Goal: Feedback & Contribution: Leave review/rating

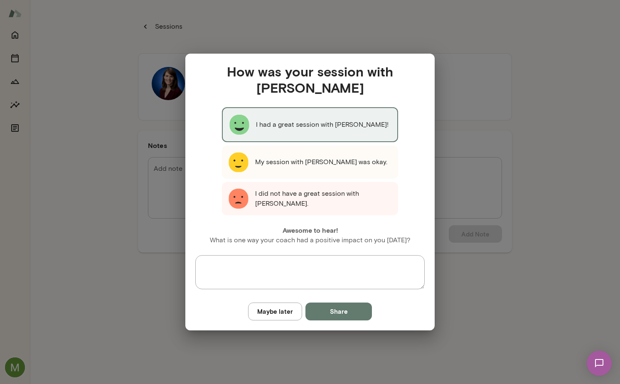
click at [314, 129] on p "I had a great session with [PERSON_NAME]!" at bounding box center [322, 125] width 133 height 10
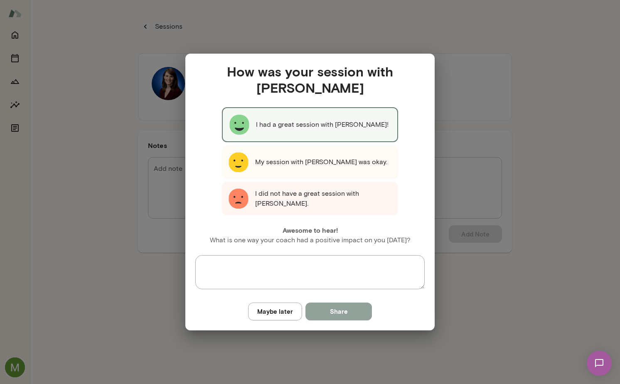
click at [330, 317] on button "Share" at bounding box center [339, 311] width 67 height 17
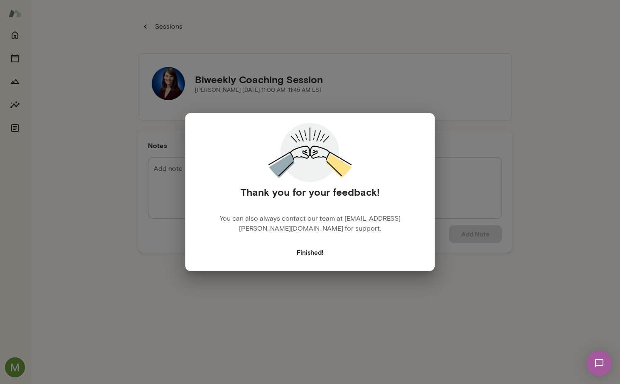
click at [150, 108] on div "Thank you for your feedback! You can also always contact our team at [EMAIL_ADD…" at bounding box center [310, 192] width 620 height 384
click at [105, 154] on div "Thank you for your feedback! You can also always contact our team at [EMAIL_ADD…" at bounding box center [310, 192] width 620 height 384
click at [9, 50] on div "Thank you for your feedback! You can also always contact our team at [EMAIL_ADD…" at bounding box center [310, 192] width 620 height 384
click at [15, 37] on div "Thank you for your feedback! You can also always contact our team at [EMAIL_ADD…" at bounding box center [310, 192] width 620 height 384
click at [298, 252] on button "Finished!" at bounding box center [310, 252] width 36 height 17
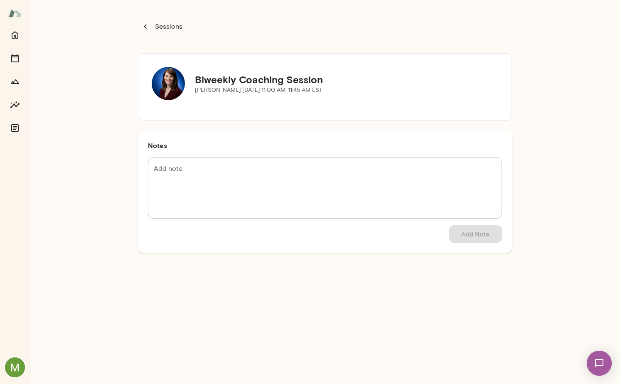
click at [22, 44] on div at bounding box center [15, 82] width 17 height 110
click at [18, 37] on icon "Home" at bounding box center [15, 35] width 10 height 10
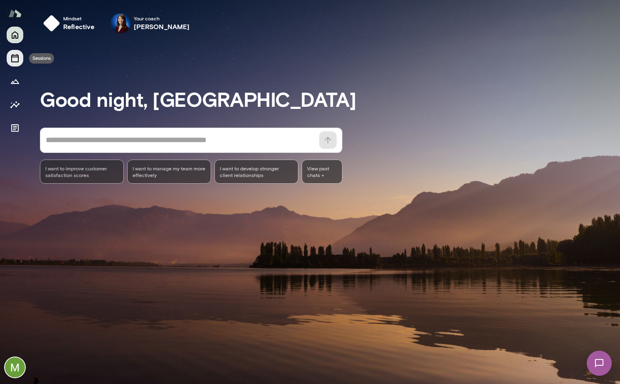
click at [11, 61] on icon "Sessions" at bounding box center [14, 58] width 7 height 8
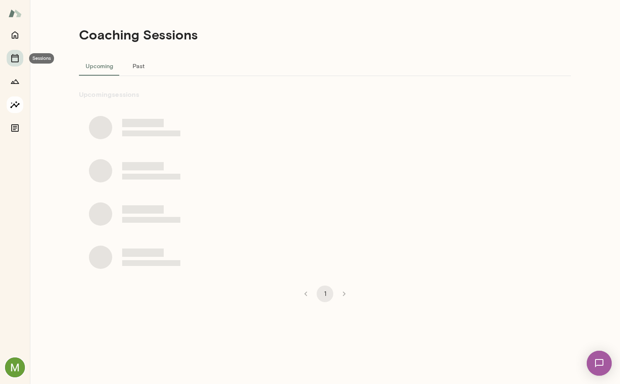
click at [17, 101] on icon "Insights" at bounding box center [15, 105] width 10 height 10
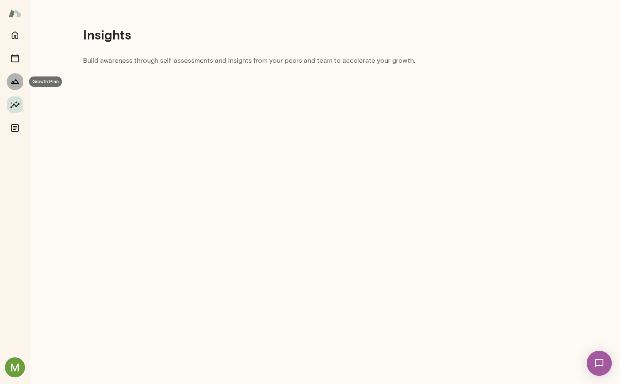
click at [17, 83] on icon "Growth Plan" at bounding box center [15, 81] width 8 height 5
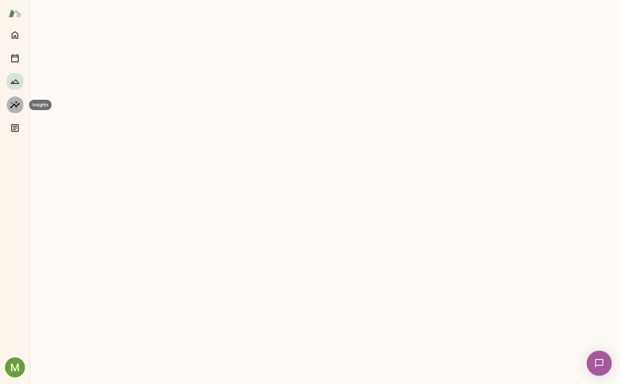
click at [18, 96] on button "Insights" at bounding box center [15, 104] width 17 height 17
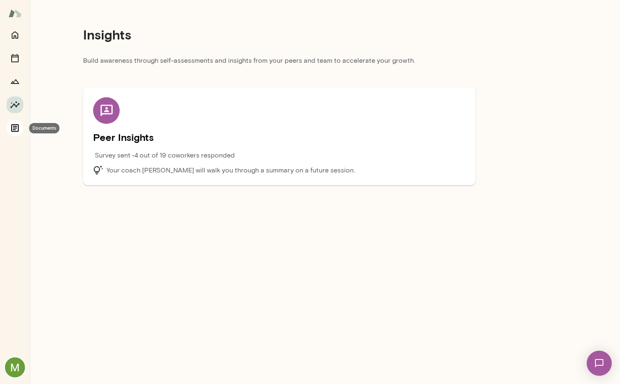
click at [12, 124] on icon "Documents" at bounding box center [14, 127] width 7 height 7
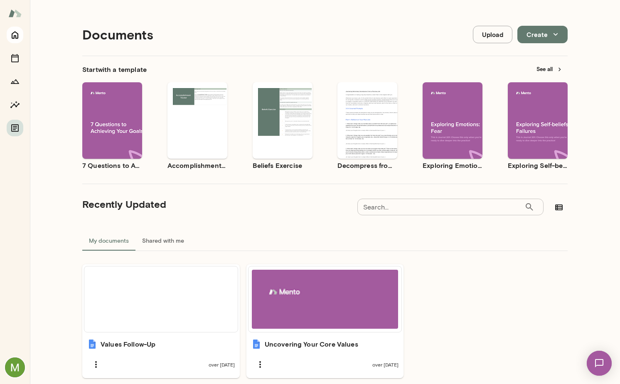
click at [14, 31] on icon "Home" at bounding box center [15, 35] width 10 height 10
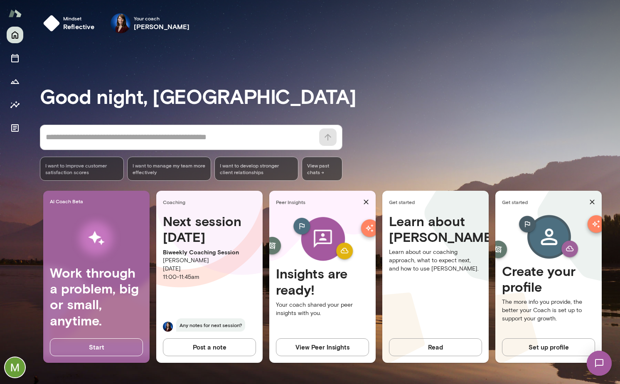
click at [326, 94] on h3 "Good night, [GEOGRAPHIC_DATA]" at bounding box center [330, 95] width 580 height 23
click at [15, 65] on button "Sessions" at bounding box center [15, 58] width 17 height 17
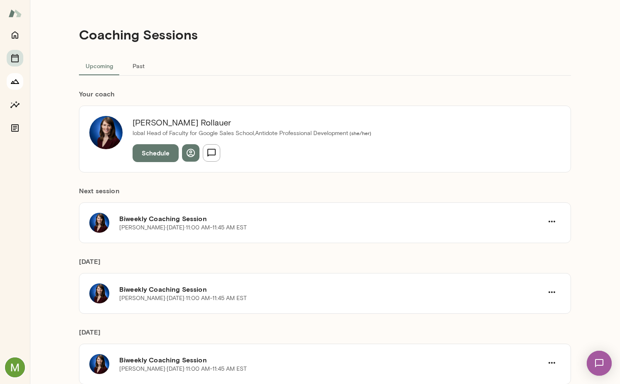
click at [11, 74] on button "Growth Plan" at bounding box center [15, 81] width 17 height 17
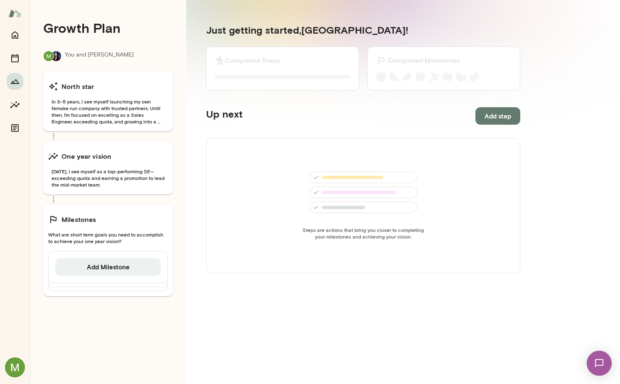
click at [14, 115] on div at bounding box center [15, 82] width 17 height 110
click at [14, 102] on icon "Insights" at bounding box center [15, 105] width 10 height 10
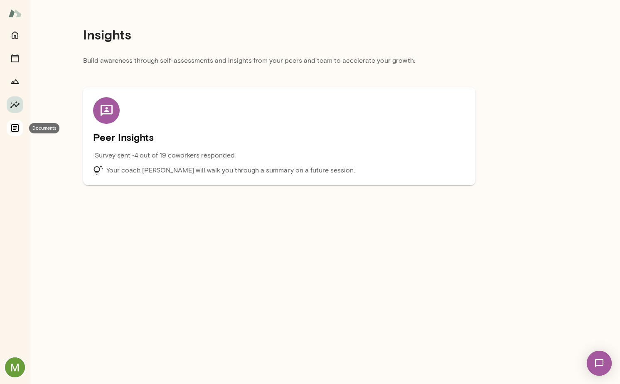
click at [14, 124] on icon "Documents" at bounding box center [14, 127] width 7 height 7
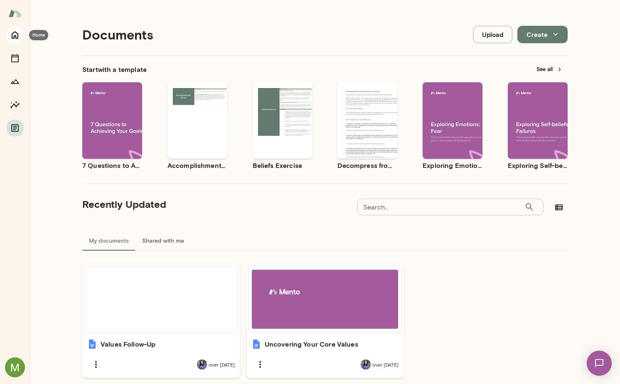
click at [8, 31] on button "Home" at bounding box center [15, 35] width 17 height 17
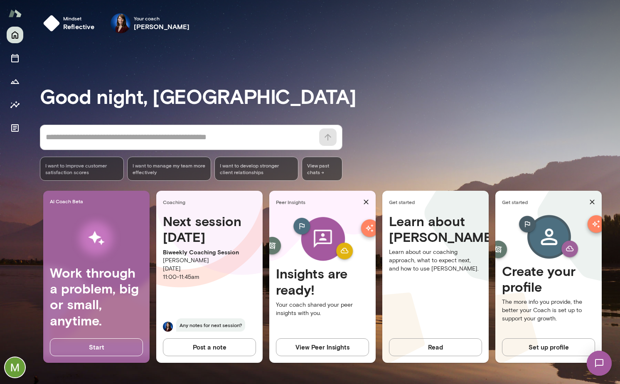
click at [606, 371] on img at bounding box center [599, 363] width 34 height 34
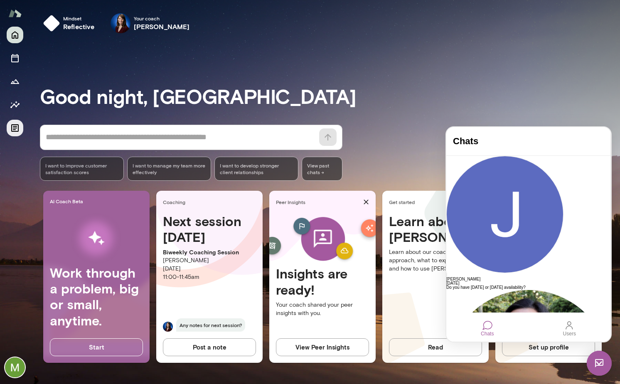
click at [20, 131] on button "Documents" at bounding box center [15, 128] width 17 height 17
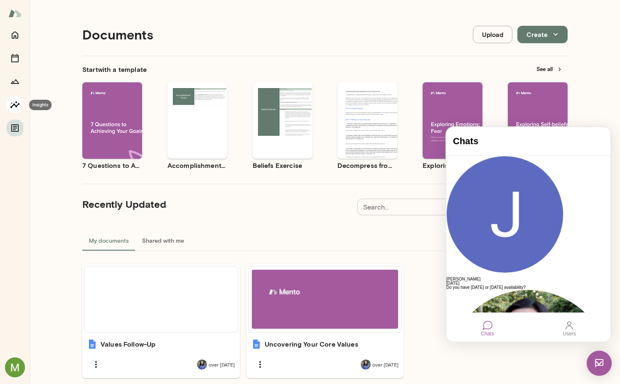
click at [18, 107] on icon "Insights" at bounding box center [15, 105] width 10 height 10
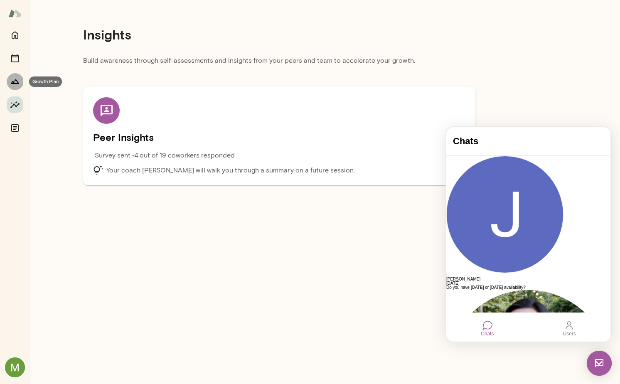
click at [13, 77] on icon "Growth Plan" at bounding box center [15, 81] width 10 height 10
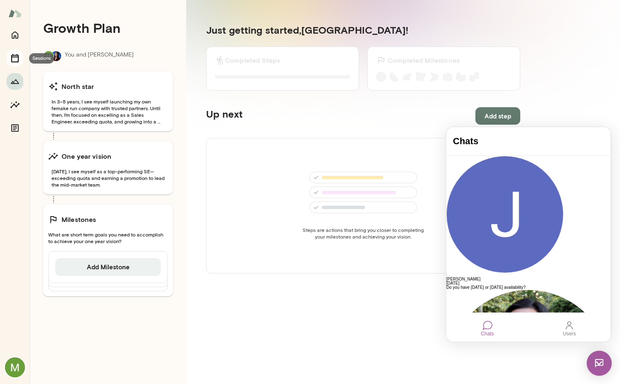
click at [17, 60] on icon "Sessions" at bounding box center [15, 58] width 10 height 10
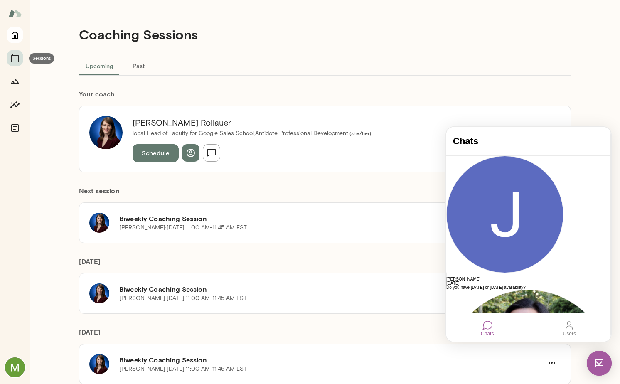
click at [17, 39] on button "Home" at bounding box center [15, 35] width 17 height 17
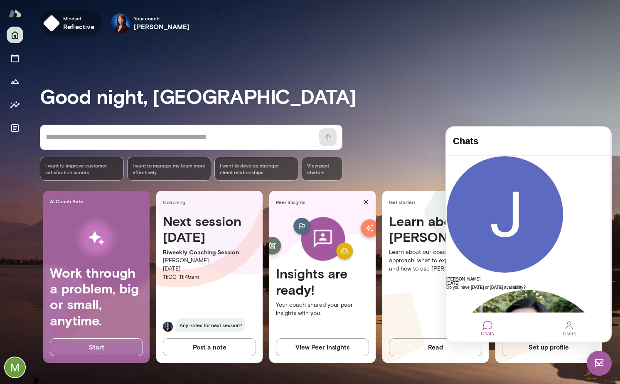
click at [79, 30] on h6 "reflective" at bounding box center [79, 27] width 32 height 10
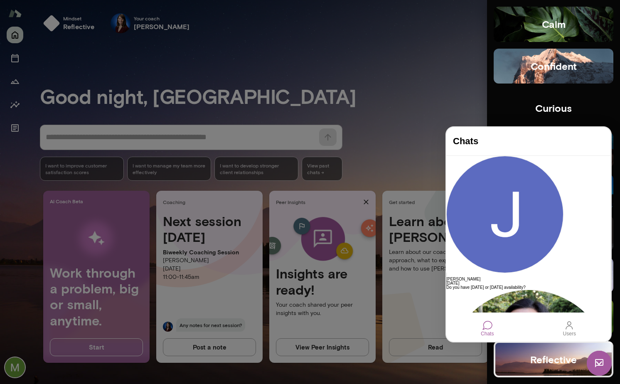
click at [600, 368] on img at bounding box center [599, 363] width 25 height 25
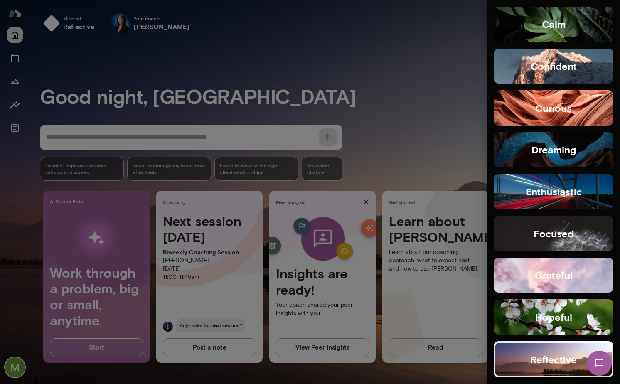
click at [327, 160] on div at bounding box center [310, 192] width 620 height 384
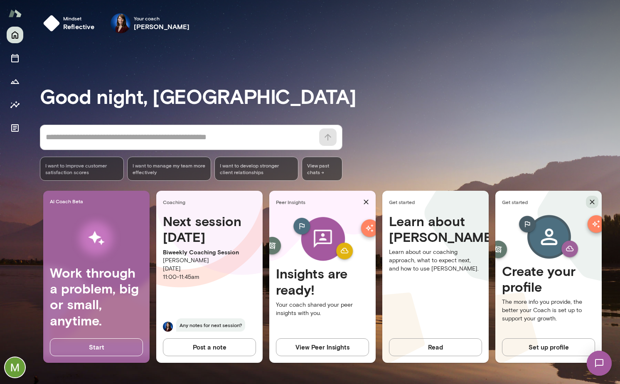
click at [595, 203] on icon "button" at bounding box center [592, 202] width 8 height 8
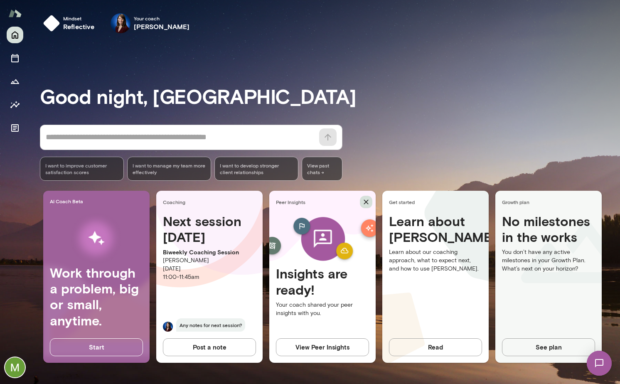
click at [368, 200] on icon "button" at bounding box center [366, 202] width 8 height 8
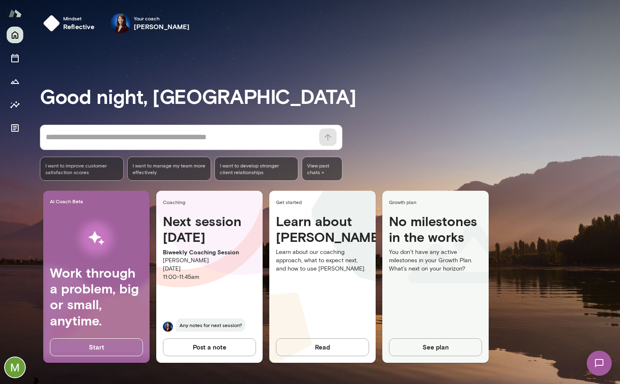
click at [12, 72] on div at bounding box center [15, 82] width 17 height 110
click at [12, 62] on icon "Sessions" at bounding box center [15, 58] width 10 height 10
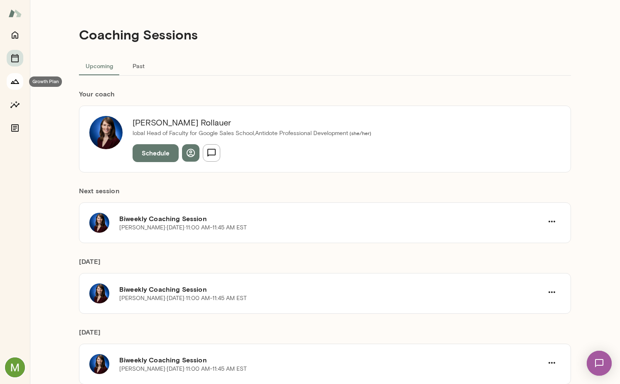
click at [12, 86] on icon "Growth Plan" at bounding box center [15, 81] width 10 height 10
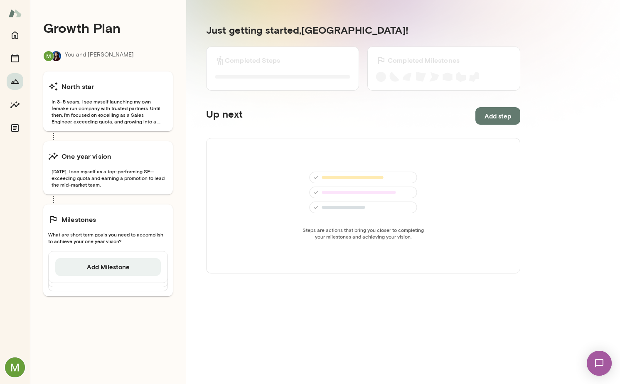
click at [20, 116] on div at bounding box center [15, 82] width 17 height 110
click at [15, 112] on button "Insights" at bounding box center [15, 104] width 17 height 17
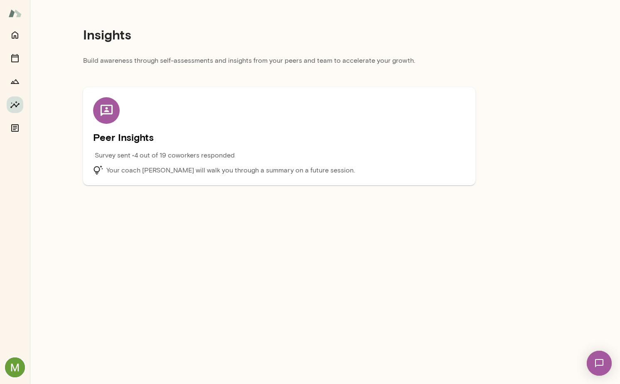
click at [13, 137] on div at bounding box center [15, 206] width 30 height 358
click at [13, 132] on icon "Documents" at bounding box center [15, 128] width 10 height 10
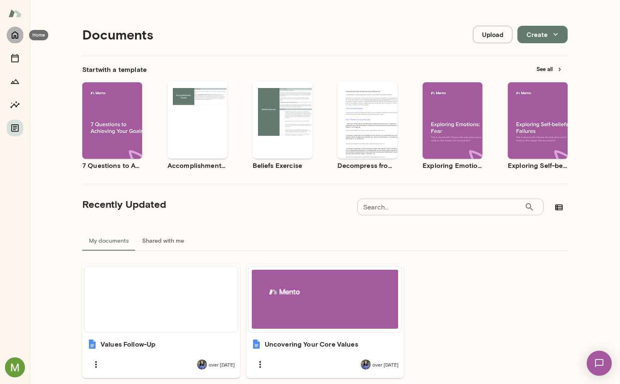
click at [20, 39] on button "Home" at bounding box center [15, 35] width 17 height 17
